Goal: Communication & Community: Share content

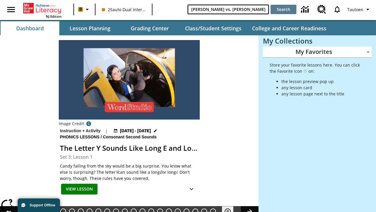
type input "[PERSON_NAME] vs. [PERSON_NAME]"
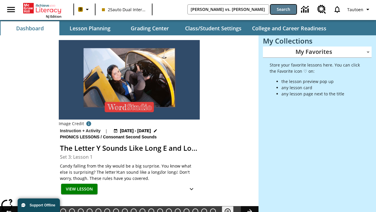
click at [284, 9] on button "Search" at bounding box center [284, 9] width 26 height 9
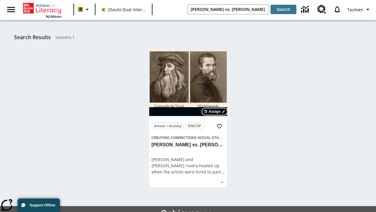
click at [215, 111] on span "Assign" at bounding box center [215, 111] width 12 height 5
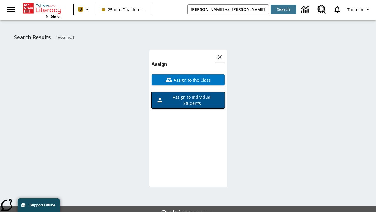
click at [188, 100] on span "Assign to Individual Students" at bounding box center [191, 100] width 57 height 12
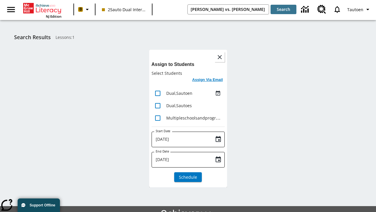
click at [158, 93] on input "lesson details" at bounding box center [158, 93] width 12 height 12
checkbox input "true"
click at [208, 80] on h6 "Assign Via Email" at bounding box center [207, 79] width 31 height 7
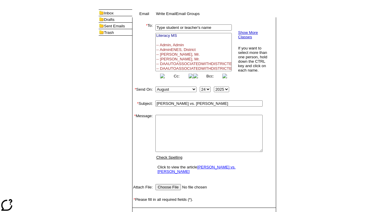
select select
